Goal: Information Seeking & Learning: Find specific page/section

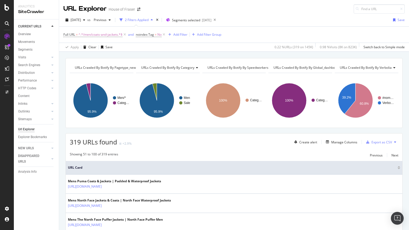
scroll to position [451, 0]
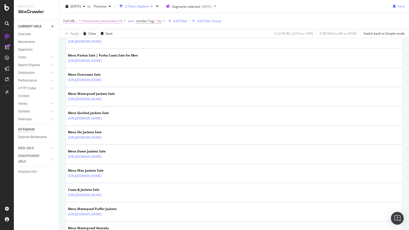
click at [99, 19] on span "^.*/men/coats-and-jackets.*$" at bounding box center [100, 20] width 44 height 7
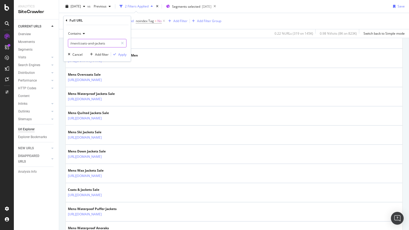
click at [113, 46] on input "/men/coats-and-jackets" at bounding box center [93, 43] width 50 height 9
click at [110, 43] on input "/men/coats-and-jackets" at bounding box center [93, 43] width 50 height 9
type input "/[PERSON_NAME]"
click at [121, 55] on div "Apply" at bounding box center [122, 54] width 8 height 5
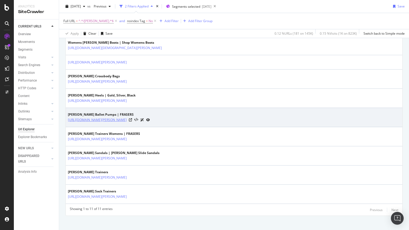
scroll to position [181, 0]
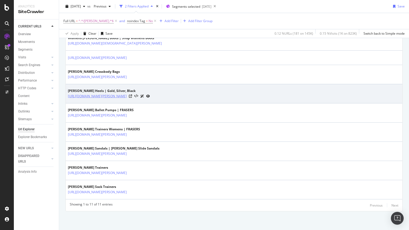
drag, startPoint x: 175, startPoint y: 102, endPoint x: 117, endPoint y: 98, distance: 58.6
click at [117, 98] on td "[PERSON_NAME] Heels | Gold, Silver, Black [URL][DOMAIN_NAME][PERSON_NAME]" at bounding box center [234, 93] width 336 height 19
copy tbody "/shoes-and-boots/heels/[PERSON_NAME]"
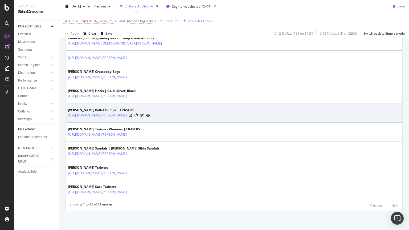
drag, startPoint x: 215, startPoint y: 121, endPoint x: 116, endPoint y: 117, distance: 99.3
click at [116, 117] on td "[PERSON_NAME] Ballet Pumps | FRASERS [URL][DOMAIN_NAME][PERSON_NAME]" at bounding box center [234, 112] width 336 height 19
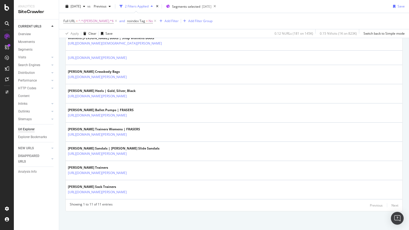
click at [249, 229] on div "URLs Crawled By Botify By pagetype_new Chart (by Value) Table Expand Export as …" at bounding box center [234, 53] width 350 height 353
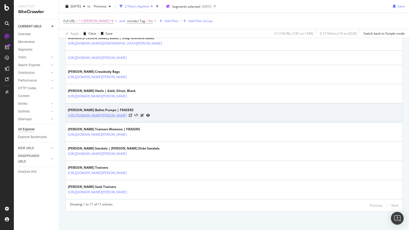
drag, startPoint x: 216, startPoint y: 119, endPoint x: 117, endPoint y: 115, distance: 99.3
click at [117, 115] on td "[PERSON_NAME] Ballet Pumps | FRASERS [URL][DOMAIN_NAME][PERSON_NAME]" at bounding box center [234, 112] width 336 height 19
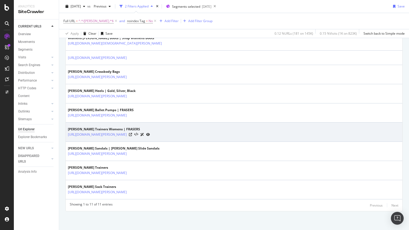
copy link "/shoes-and-boots/womens-flat-shoes/ballet-pumps/[PERSON_NAME]"
